Goal: Information Seeking & Learning: Understand process/instructions

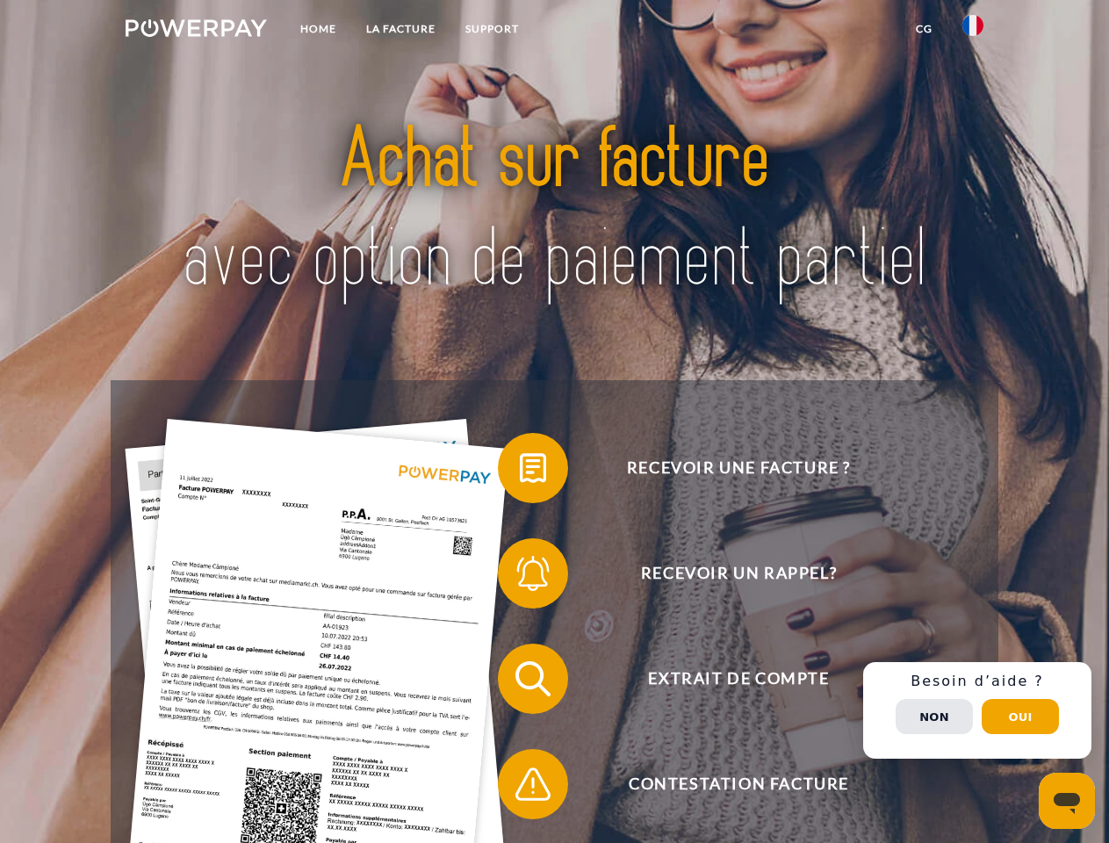
click at [196, 31] on img at bounding box center [196, 28] width 141 height 18
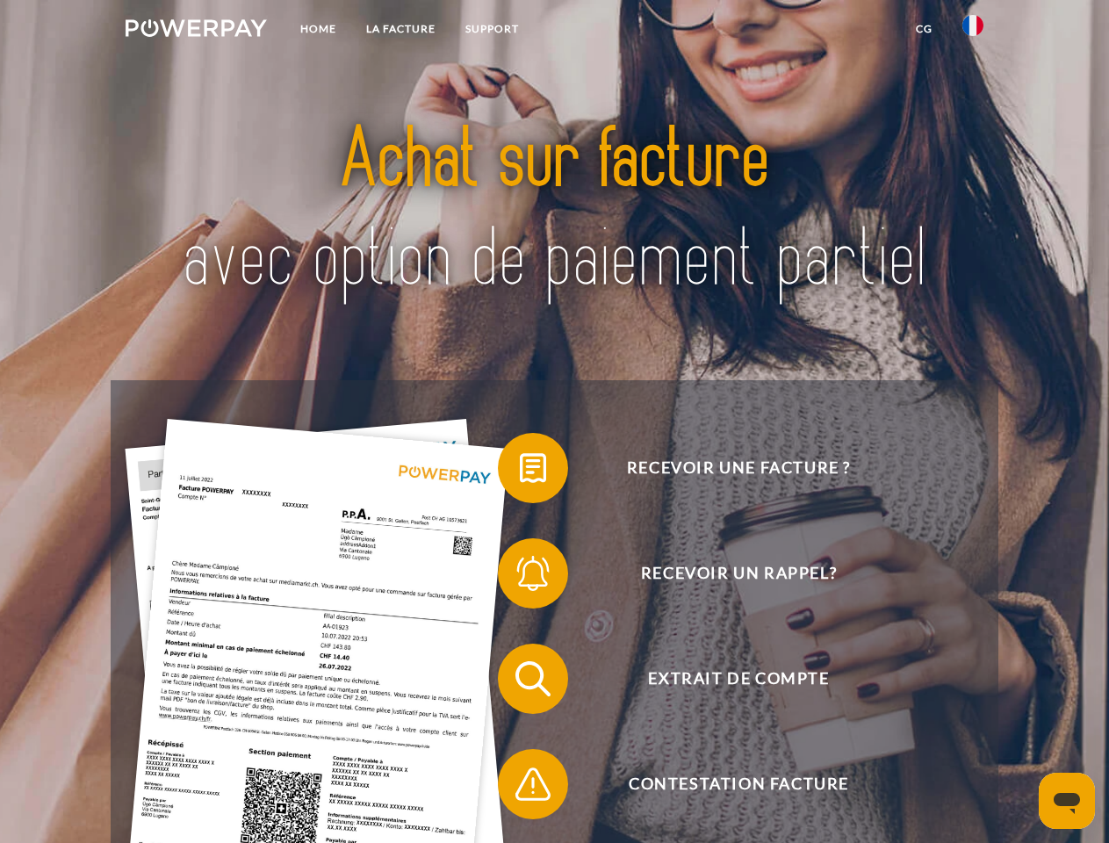
click at [973, 31] on img at bounding box center [972, 25] width 21 height 21
click at [924, 29] on link "CG" at bounding box center [924, 29] width 47 height 32
click at [520, 472] on span at bounding box center [507, 468] width 88 height 88
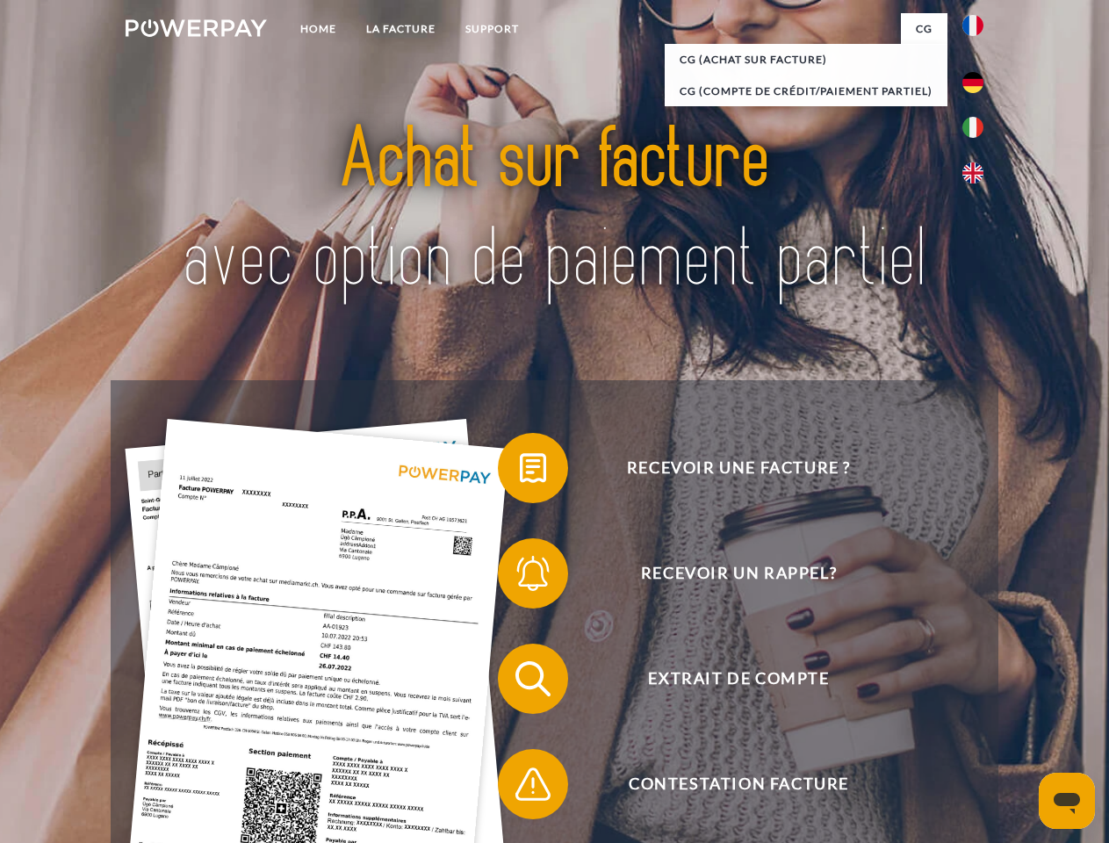
click at [520, 577] on span at bounding box center [507, 573] width 88 height 88
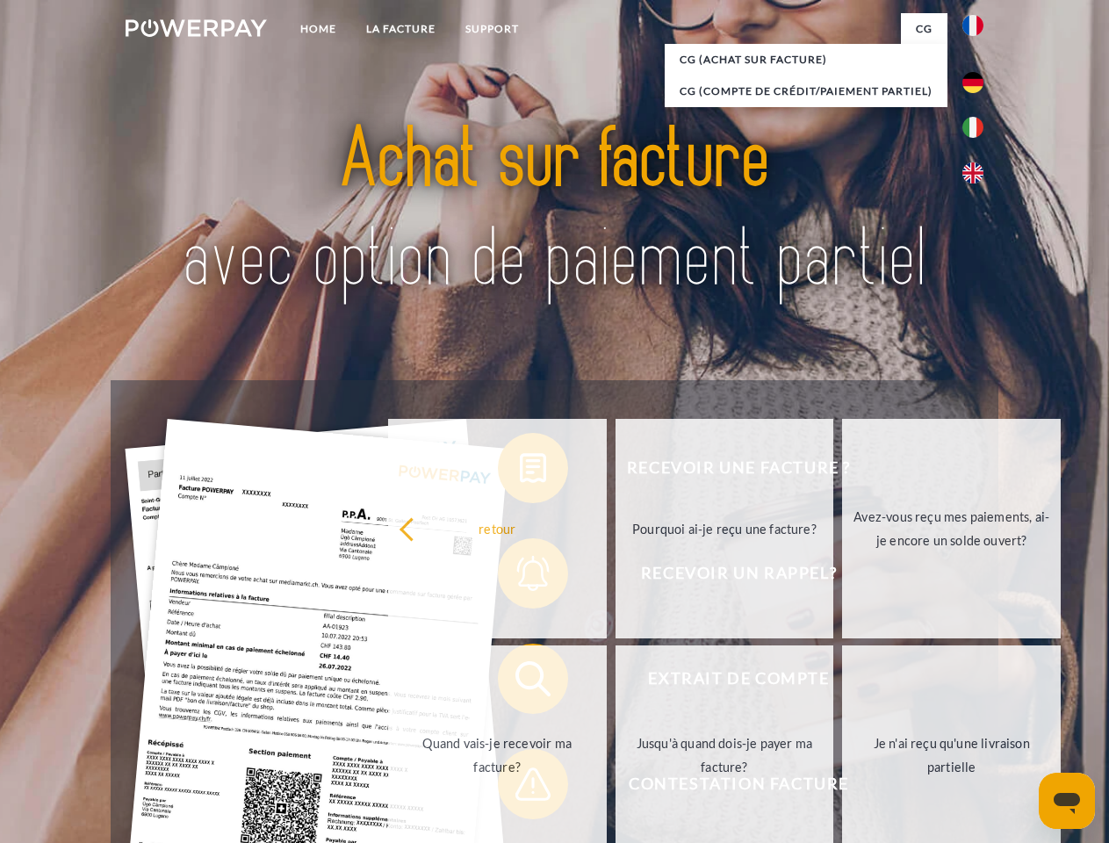
click at [616, 682] on link "Jusqu'à quand dois-je payer ma facture?" at bounding box center [725, 755] width 219 height 220
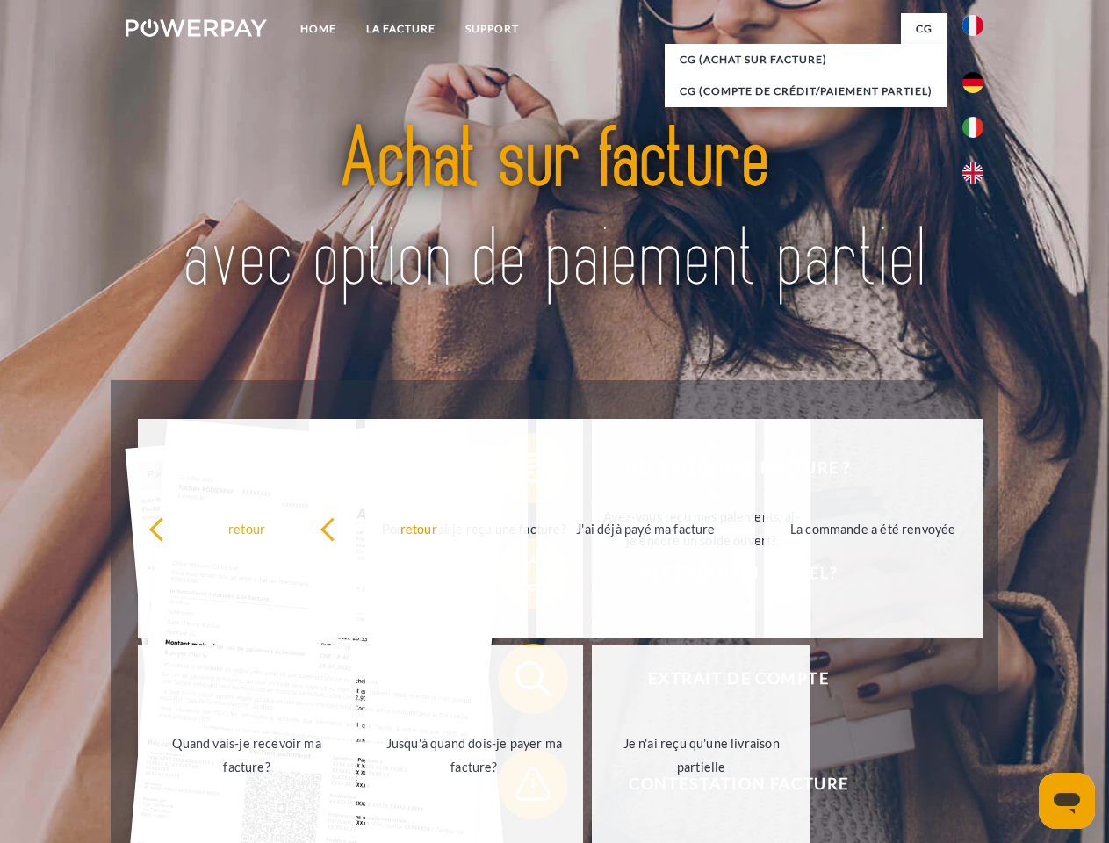
click at [520, 788] on span at bounding box center [507, 784] width 88 height 88
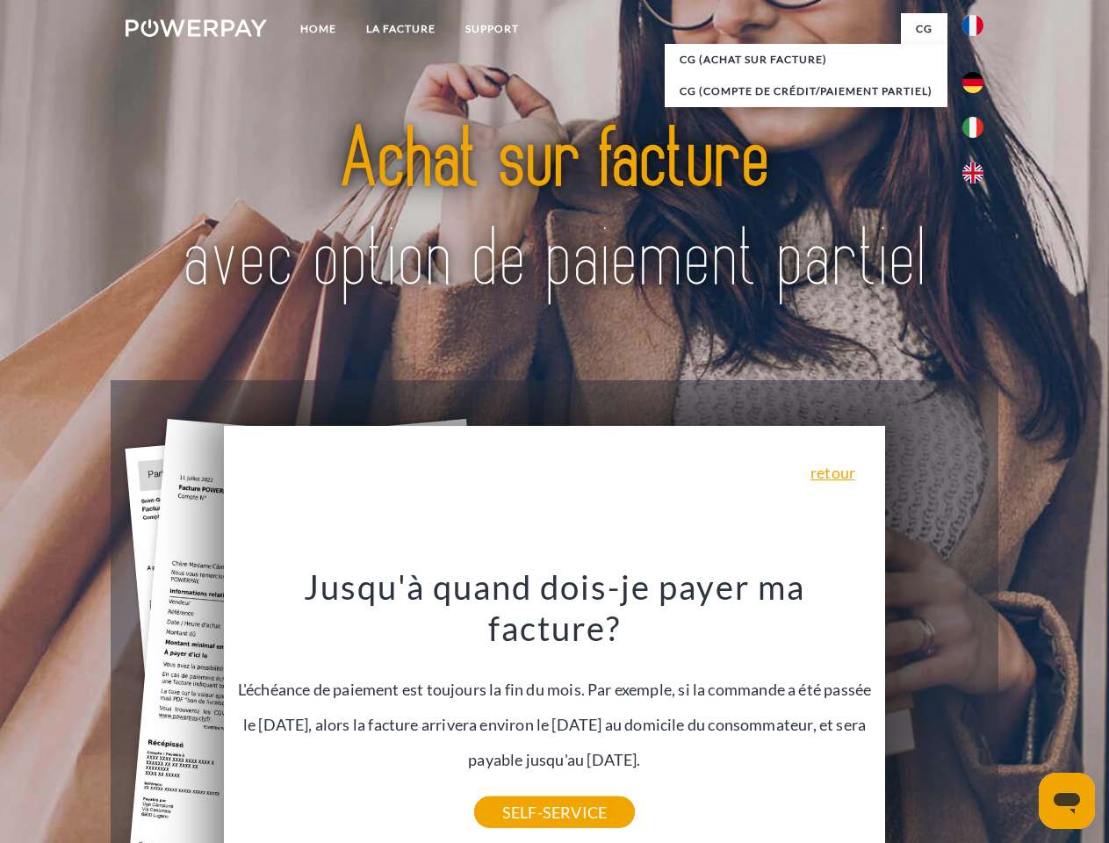
click at [977, 710] on div "Recevoir une facture ? Recevoir un rappel? Extrait de compte retour" at bounding box center [554, 731] width 887 height 702
click at [934, 714] on span "Extrait de compte" at bounding box center [738, 679] width 430 height 70
click at [1020, 717] on header "Home LA FACTURE Support" at bounding box center [554, 606] width 1109 height 1213
